Goal: Find contact information: Find contact information

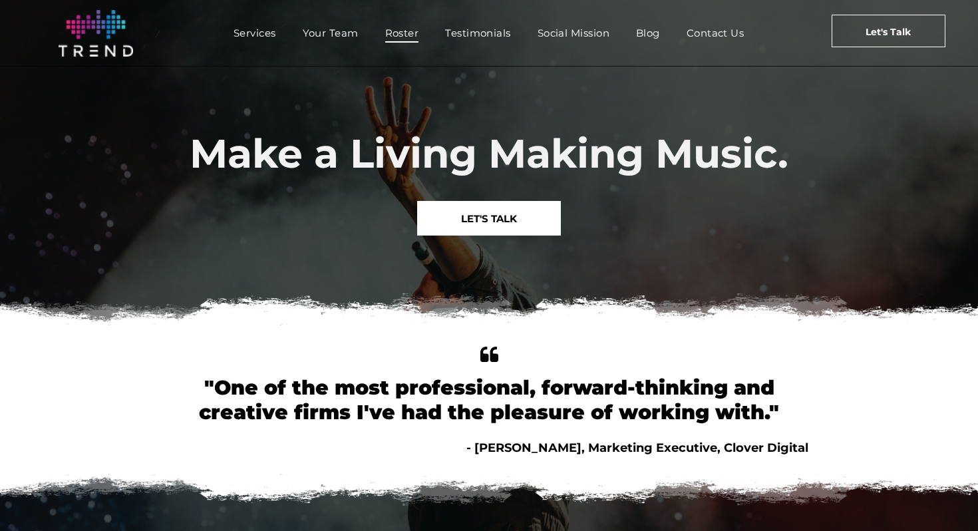
click at [385, 27] on span "Roster" at bounding box center [402, 32] width 34 height 19
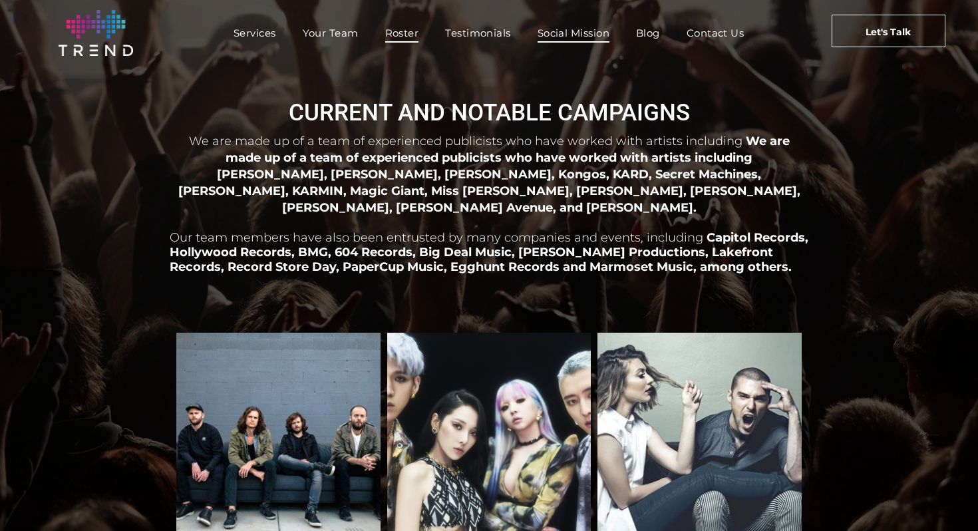
click at [598, 39] on span "Social Mission" at bounding box center [573, 32] width 72 height 19
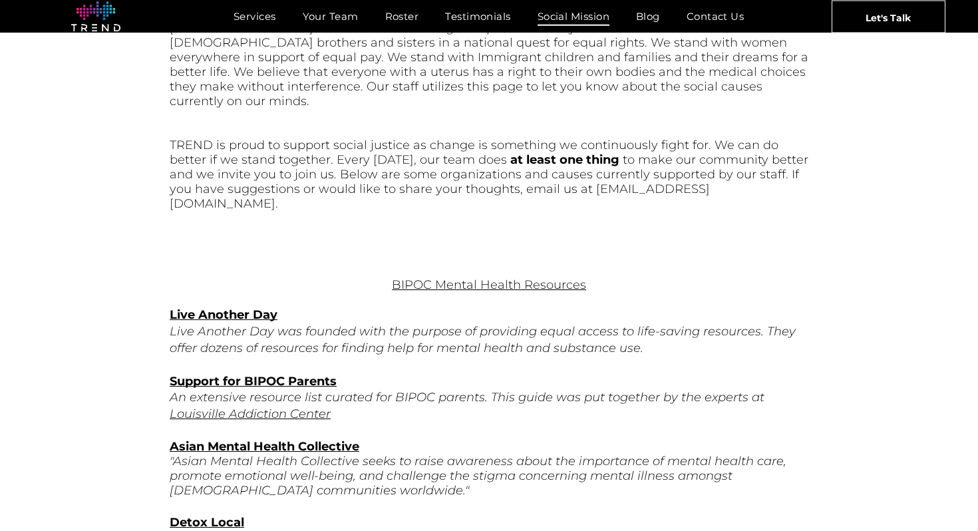
scroll to position [596, 0]
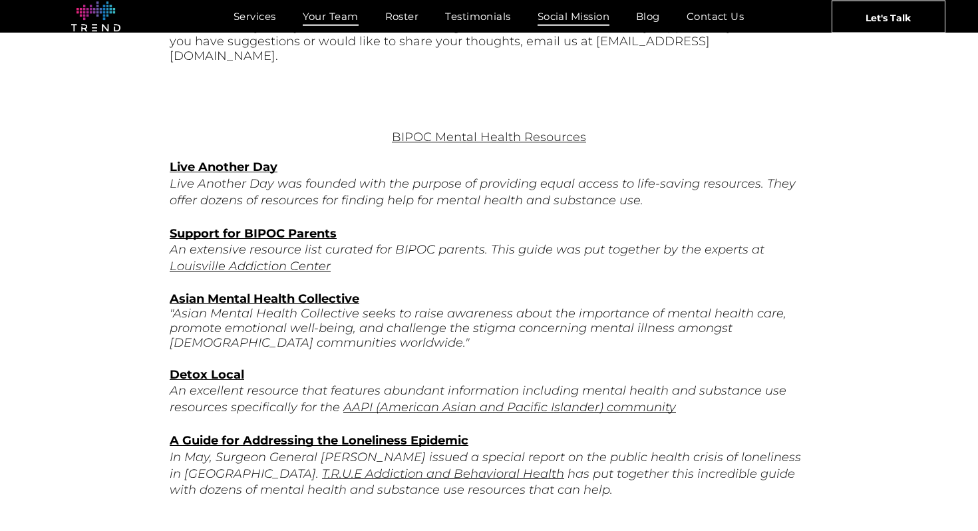
click at [317, 19] on span "Your Team" at bounding box center [331, 16] width 56 height 19
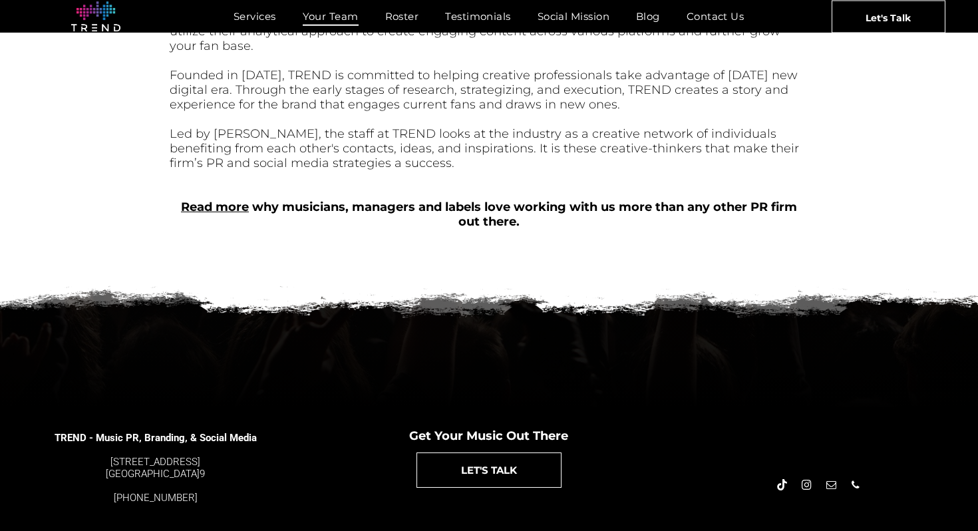
scroll to position [595, 0]
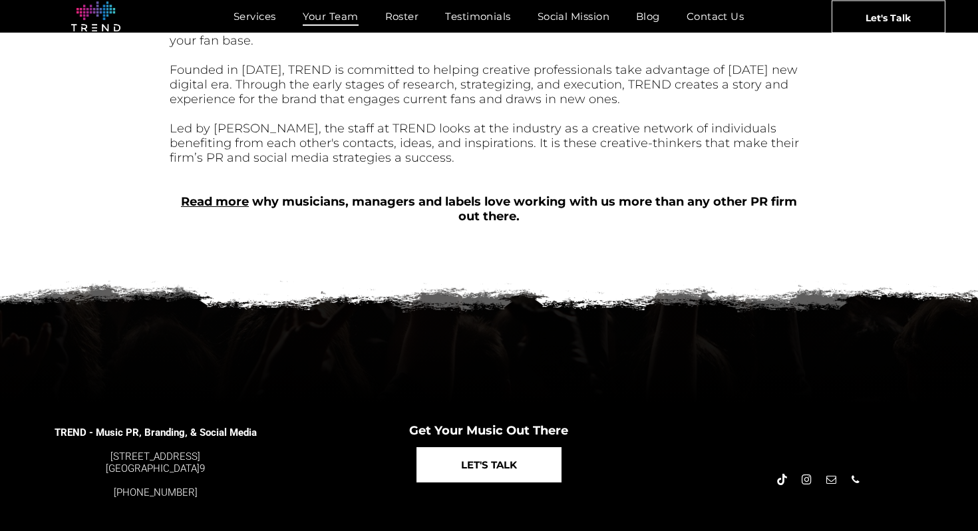
click at [486, 463] on span "LET'S TALK" at bounding box center [489, 465] width 56 height 34
